Goal: Transaction & Acquisition: Purchase product/service

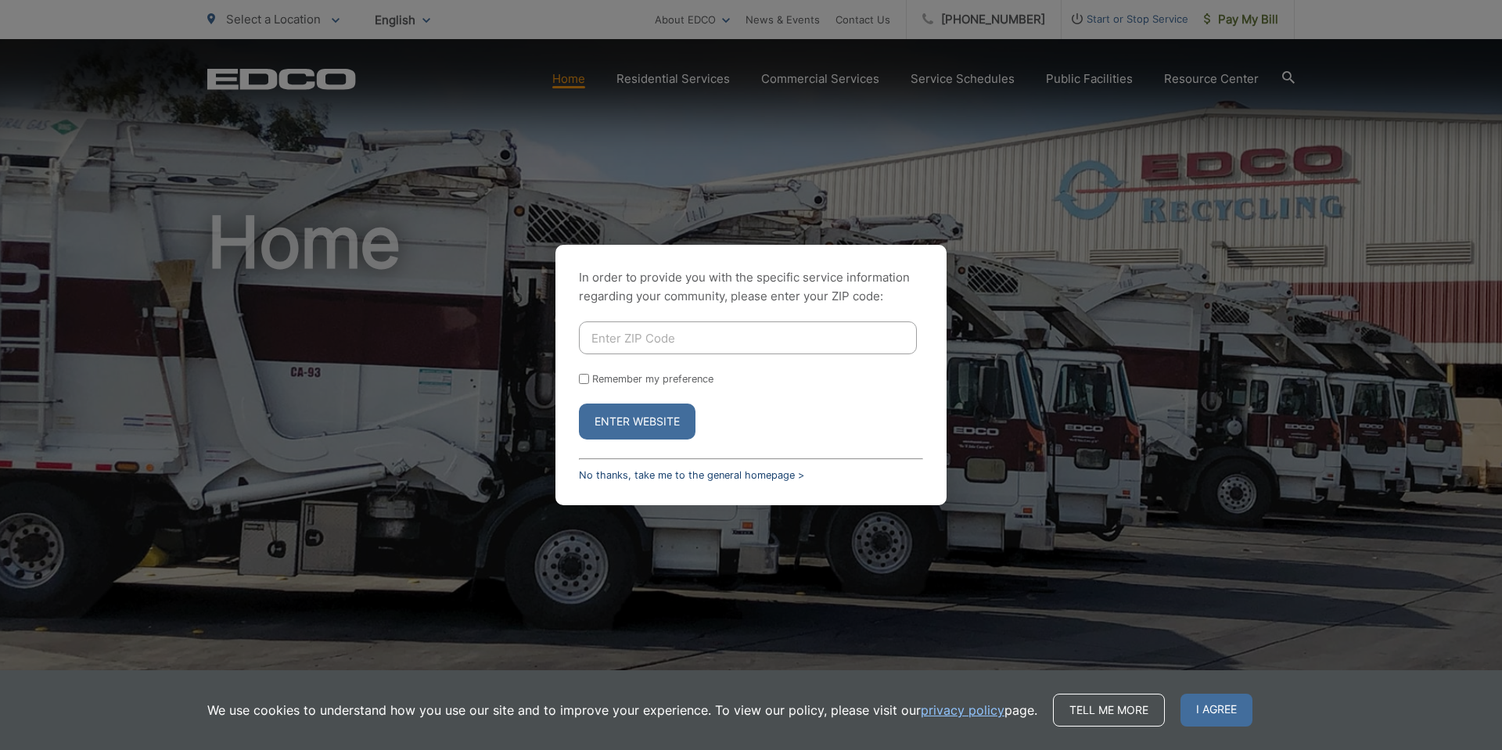
click at [716, 480] on link "No thanks, take me to the general homepage >" at bounding box center [691, 475] width 225 height 12
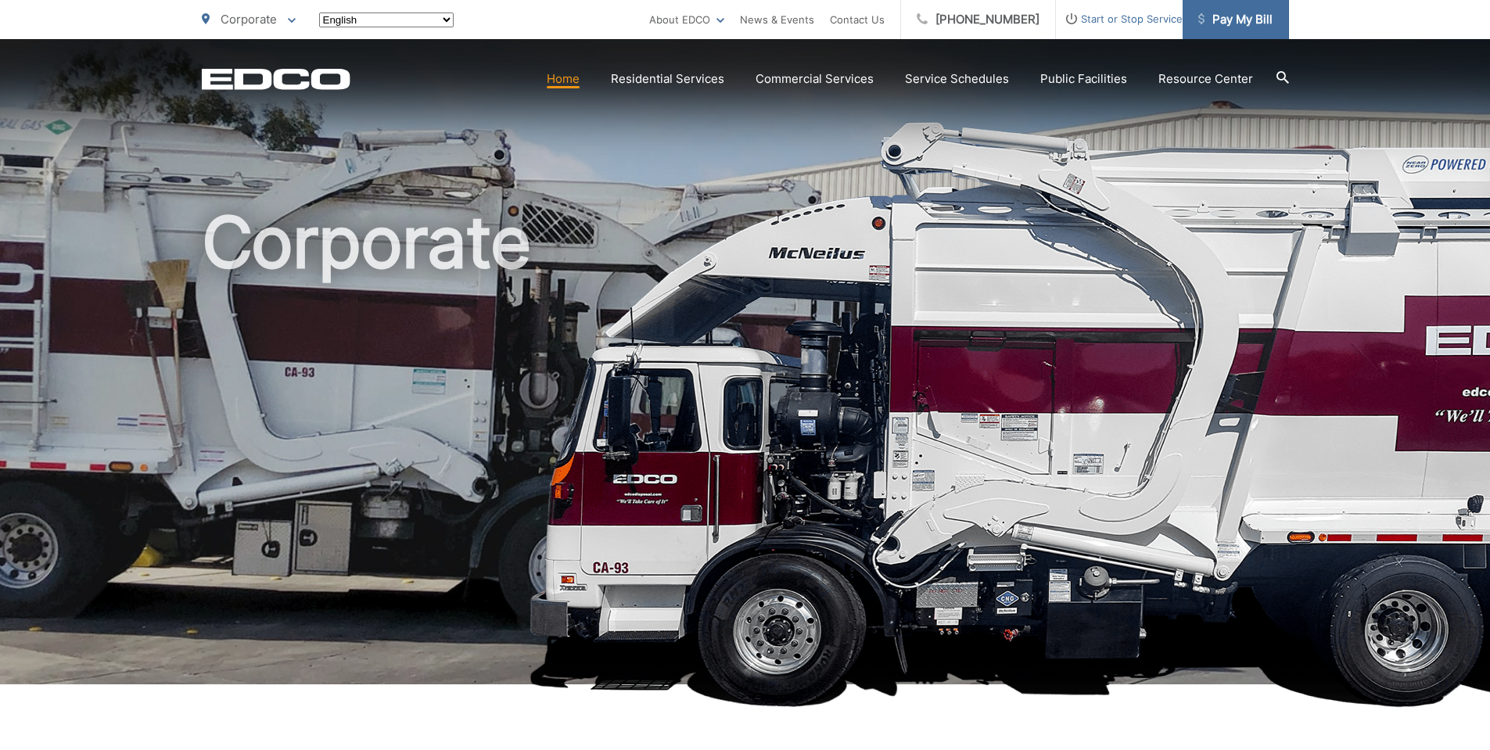
click at [1230, 26] on span "Pay My Bill" at bounding box center [1235, 19] width 74 height 19
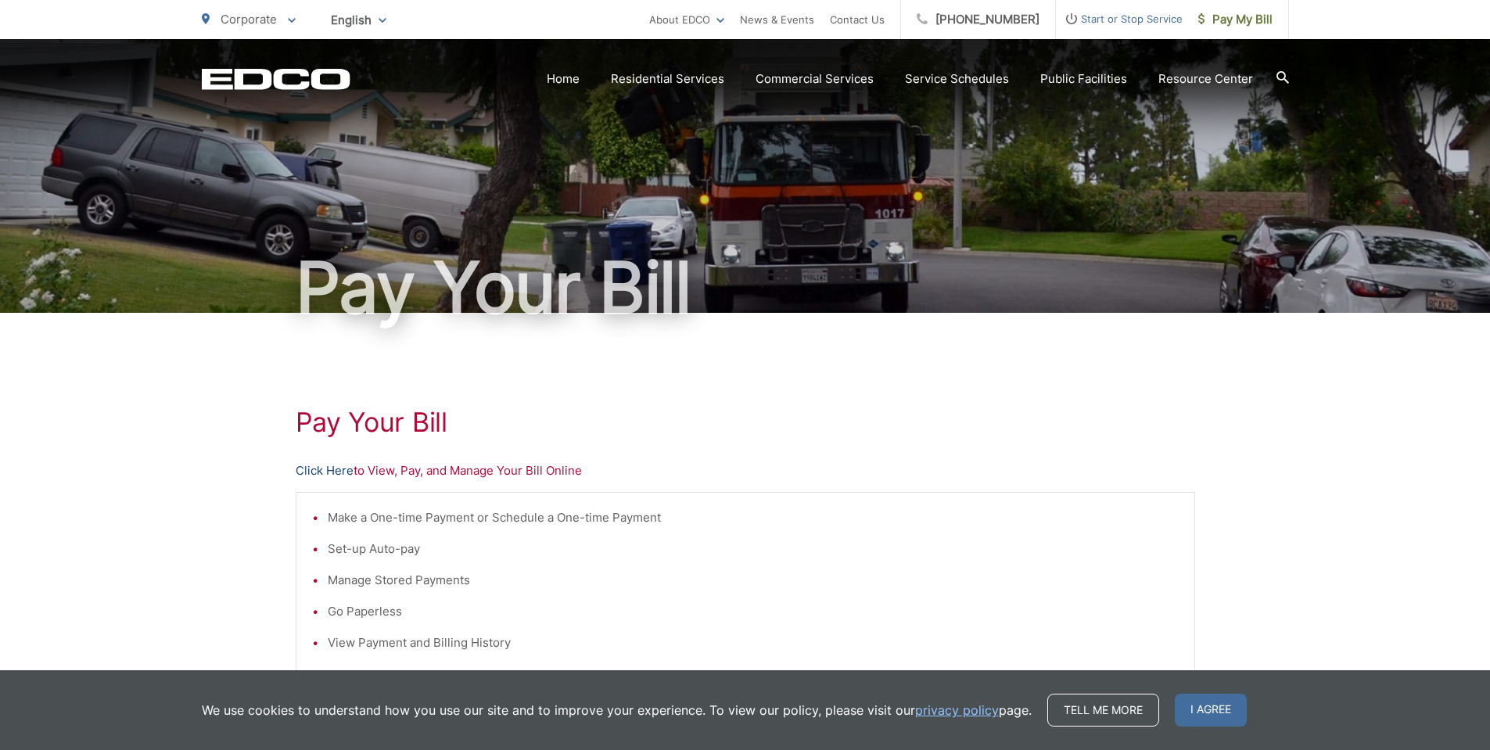
click at [326, 473] on link "Click Here" at bounding box center [325, 470] width 58 height 19
